Goal: Communication & Community: Answer question/provide support

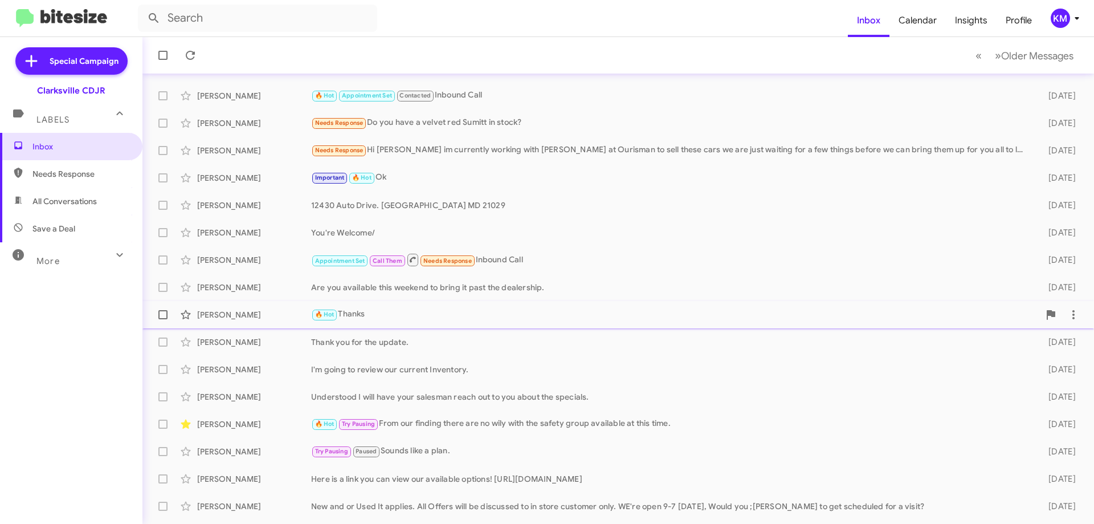
scroll to position [138, 0]
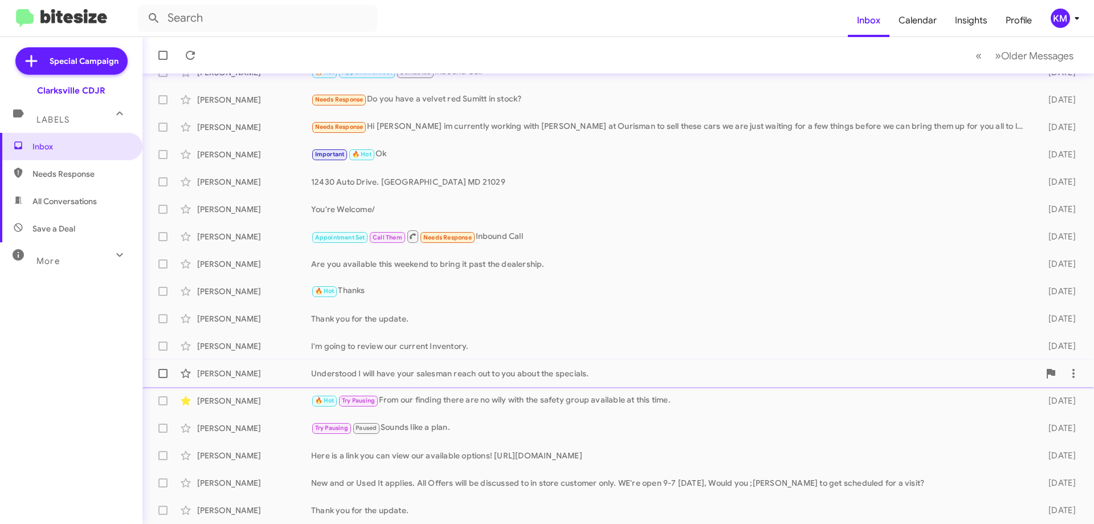
click at [512, 378] on div "Understood I will have your salesman reach out to you about the specials." at bounding box center [675, 372] width 728 height 11
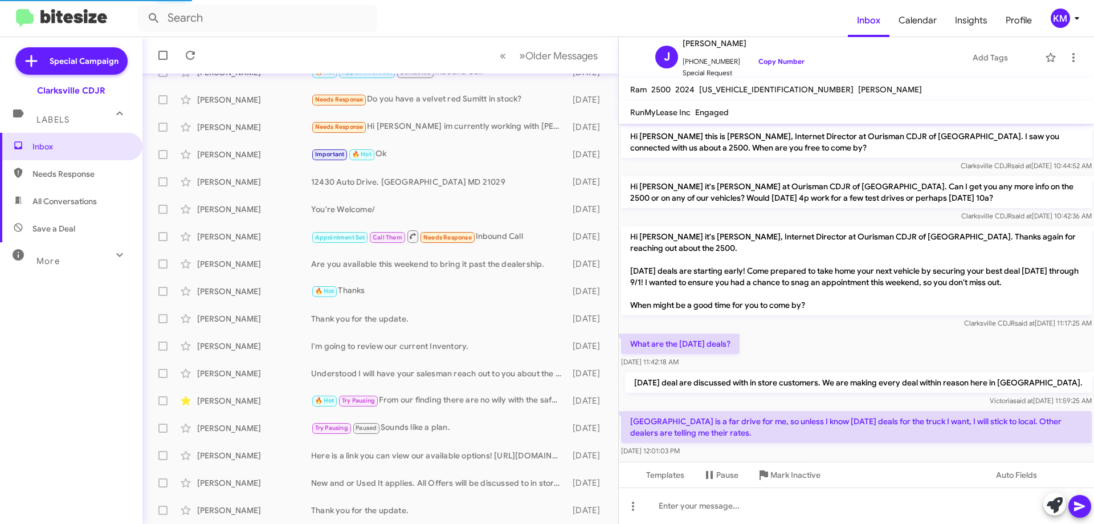
scroll to position [56, 0]
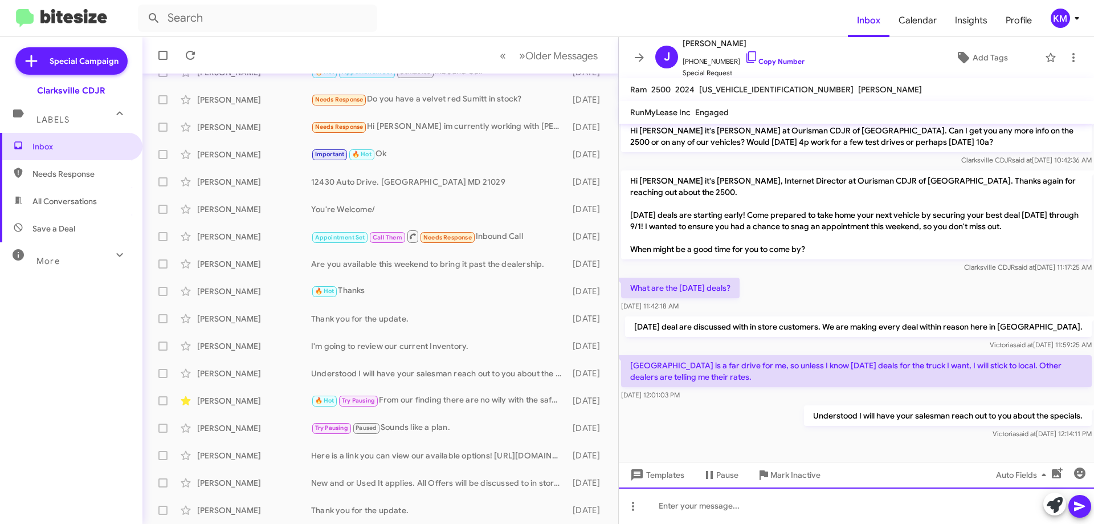
click at [718, 501] on div at bounding box center [856, 505] width 475 height 36
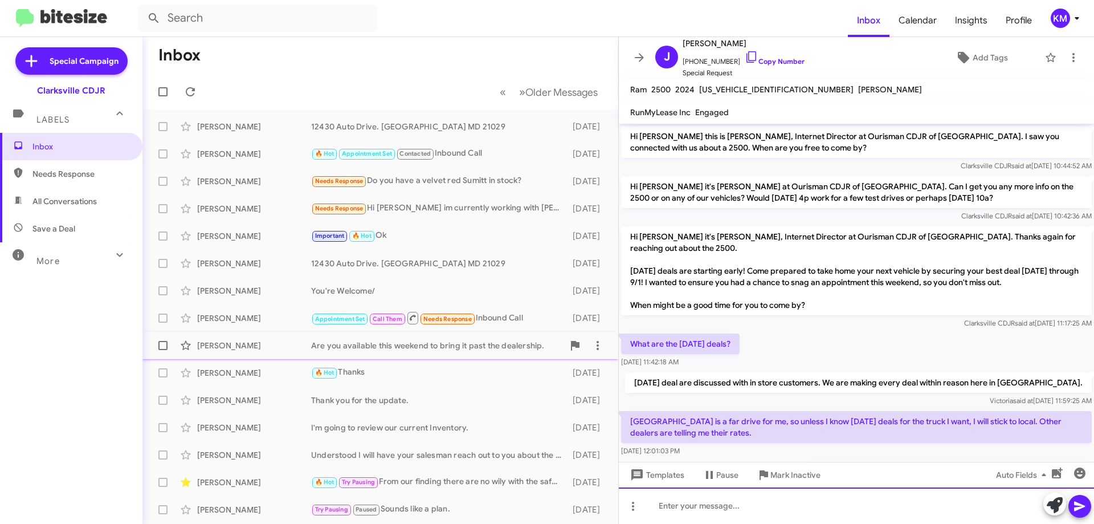
scroll to position [0, 0]
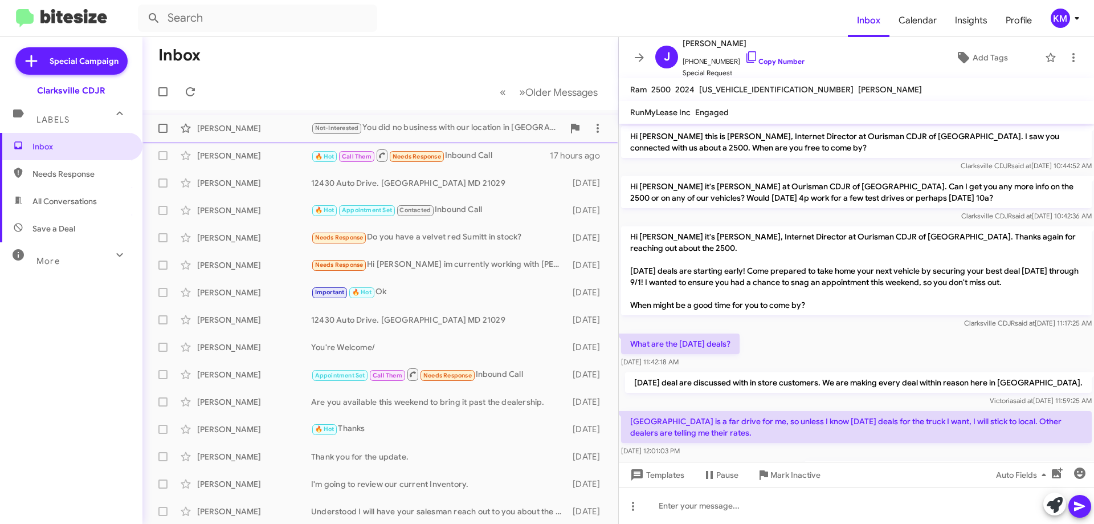
click at [407, 133] on div "Not-Interested You did no business with our location in [GEOGRAPHIC_DATA]. On c…" at bounding box center [437, 127] width 252 height 13
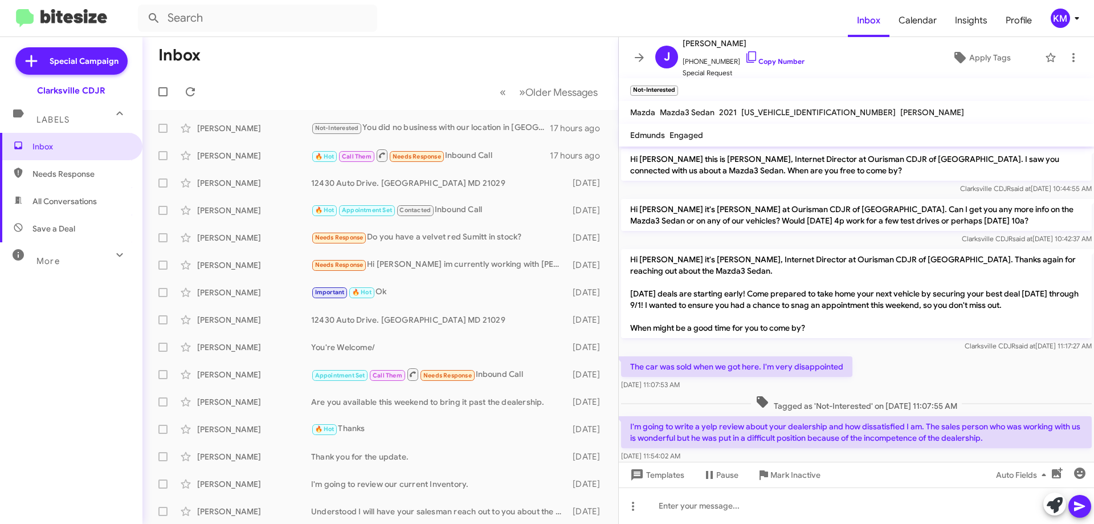
scroll to position [61, 0]
